Goal: Transaction & Acquisition: Purchase product/service

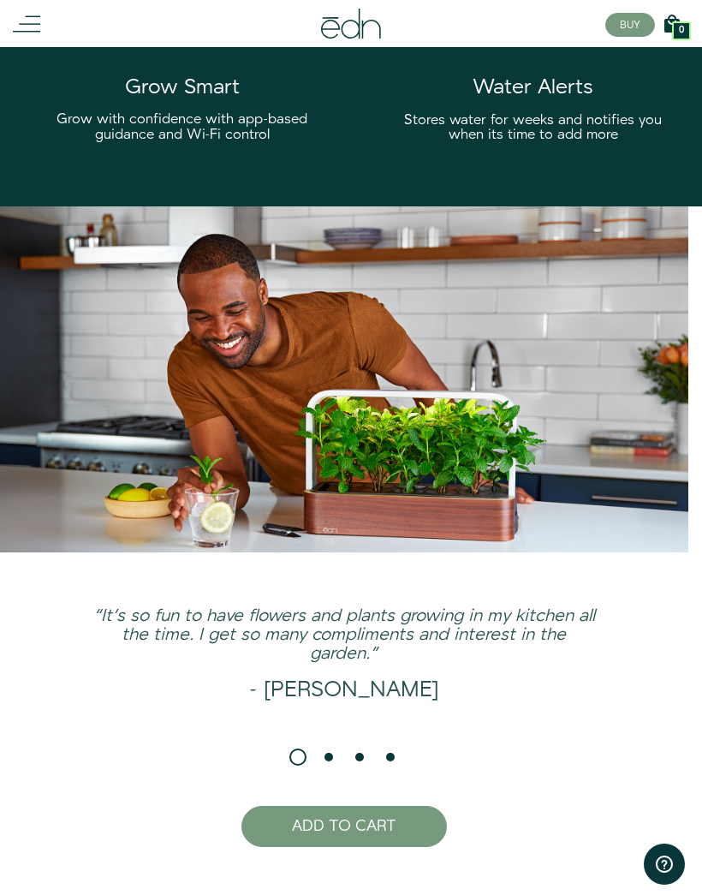
scroll to position [2538, 0]
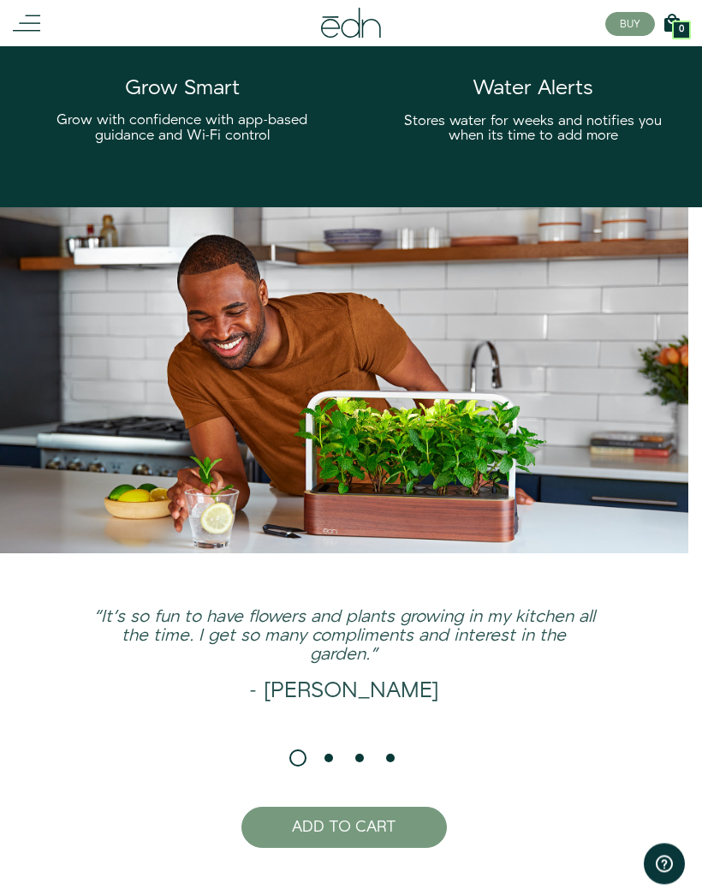
click at [334, 749] on div "“It's so fun to have flowers and plants growing in my kitchen all the time. I g…" at bounding box center [344, 679] width 661 height 141
click at [370, 762] on div "“It's so fun to have flowers and plants growing in my kitchen all the time. I g…" at bounding box center [344, 688] width 661 height 158
click at [395, 747] on div "“It's so fun to have flowers and plants growing in my kitchen all the time. I g…" at bounding box center [344, 679] width 661 height 141
click at [363, 825] on button "ADD TO CART" at bounding box center [345, 828] width 206 height 41
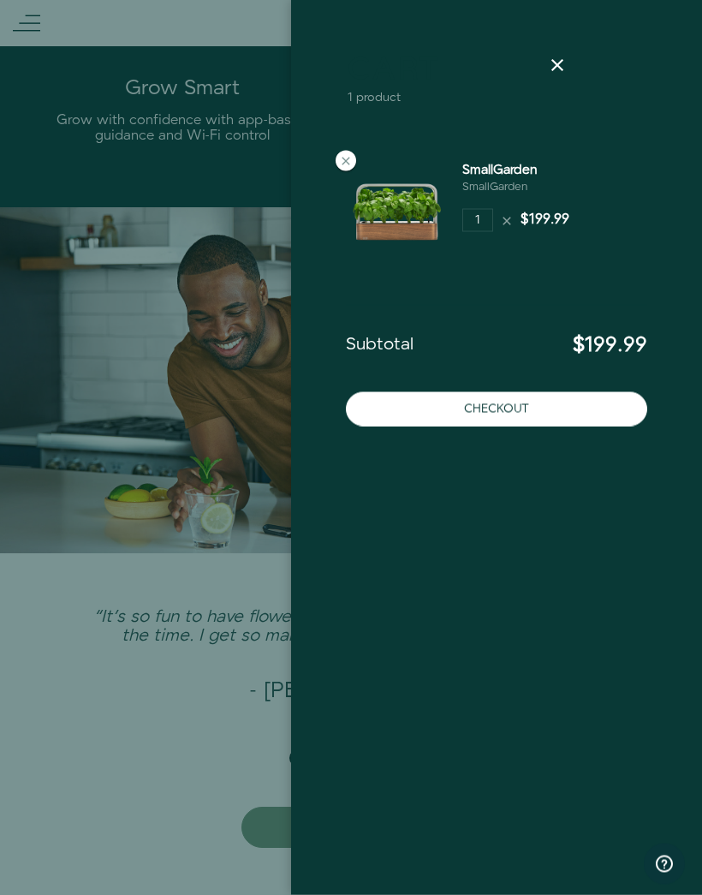
scroll to position [2539, 0]
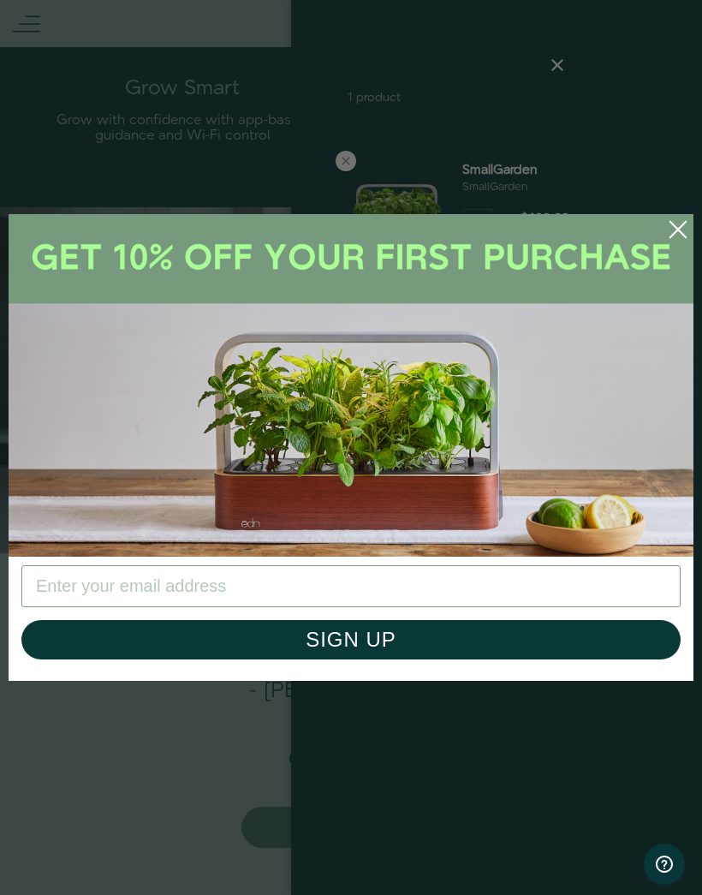
click at [678, 230] on icon "Close dialog" at bounding box center [678, 229] width 15 height 15
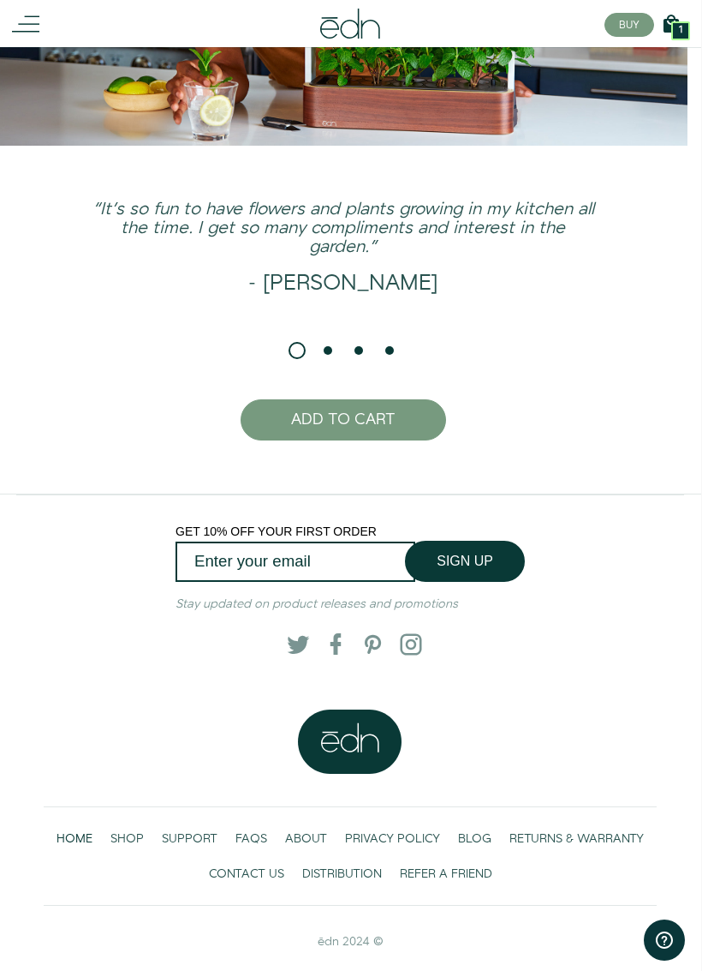
scroll to position [2998, 1]
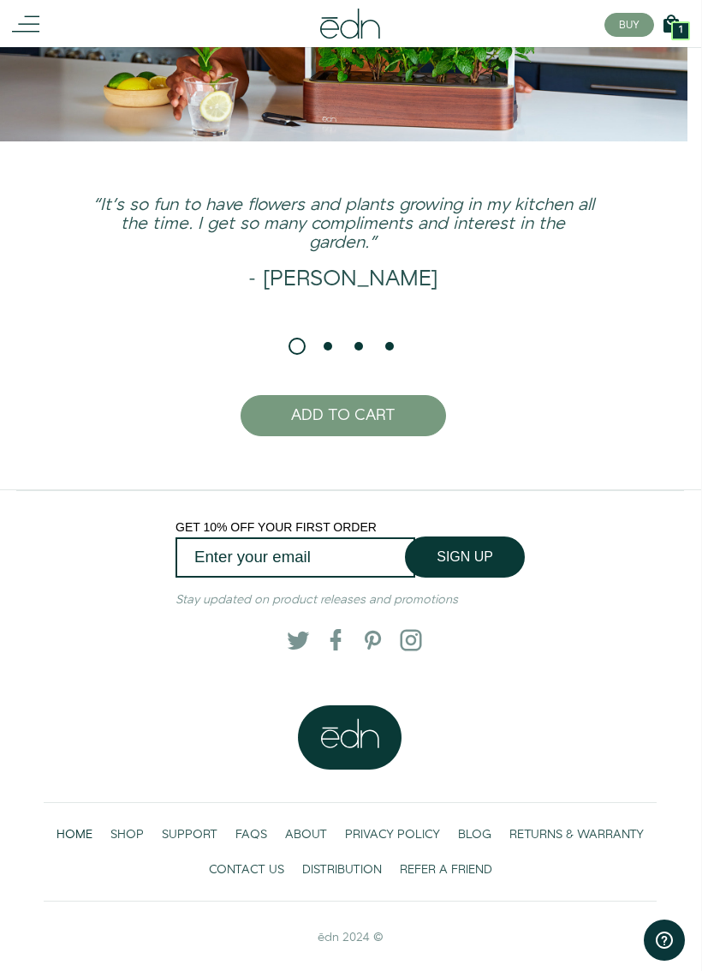
click at [81, 827] on span "HOME" at bounding box center [75, 834] width 36 height 17
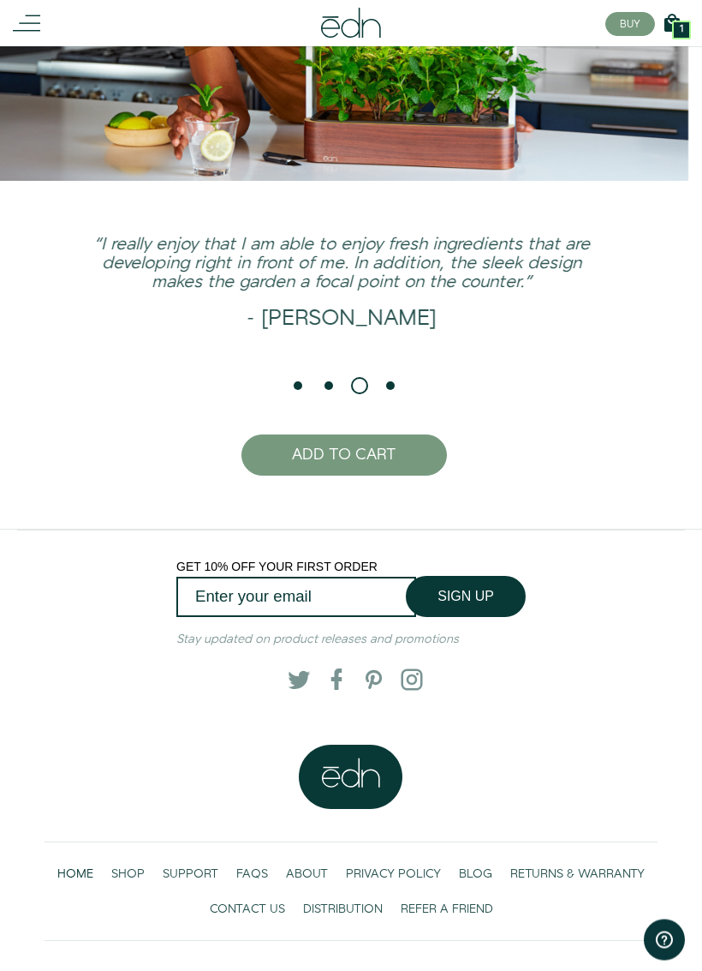
scroll to position [2998, 0]
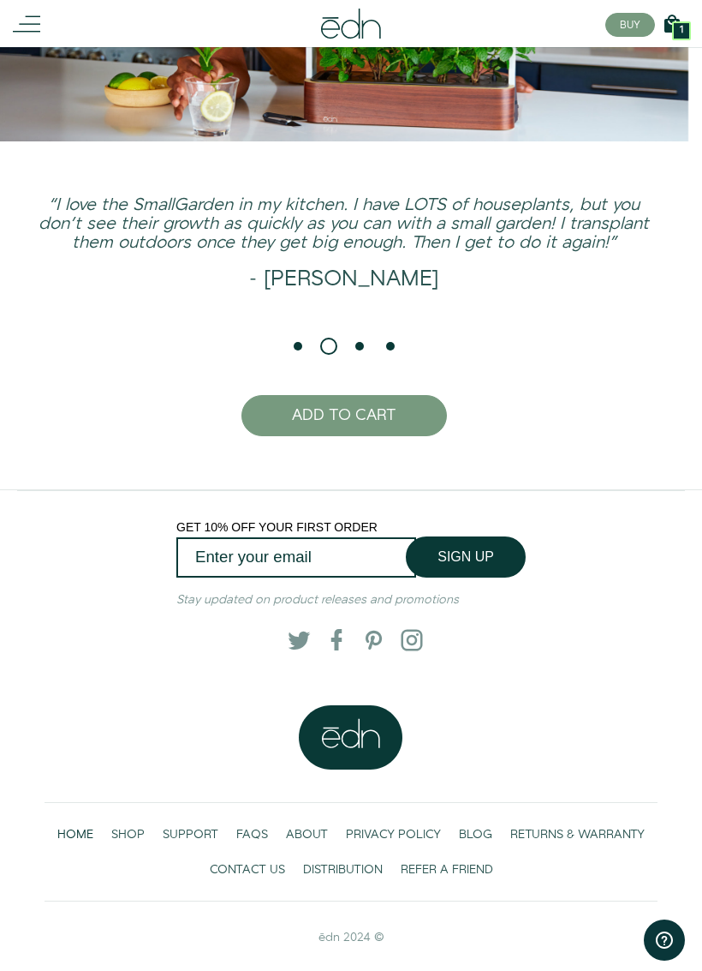
click at [137, 827] on span "SHOP" at bounding box center [127, 834] width 33 height 17
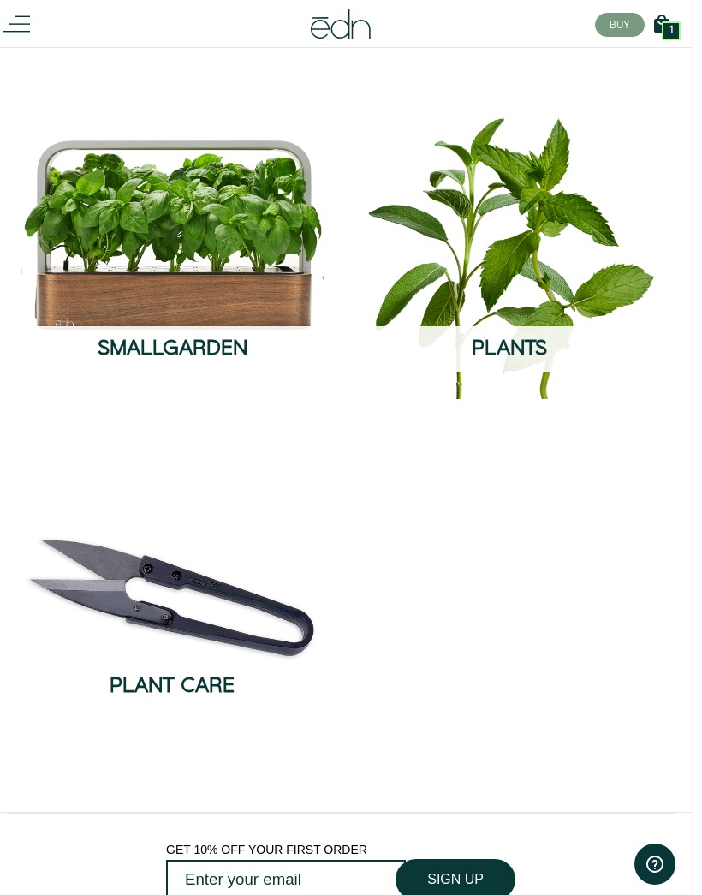
scroll to position [0, 1]
